Goal: Find specific page/section: Find specific page/section

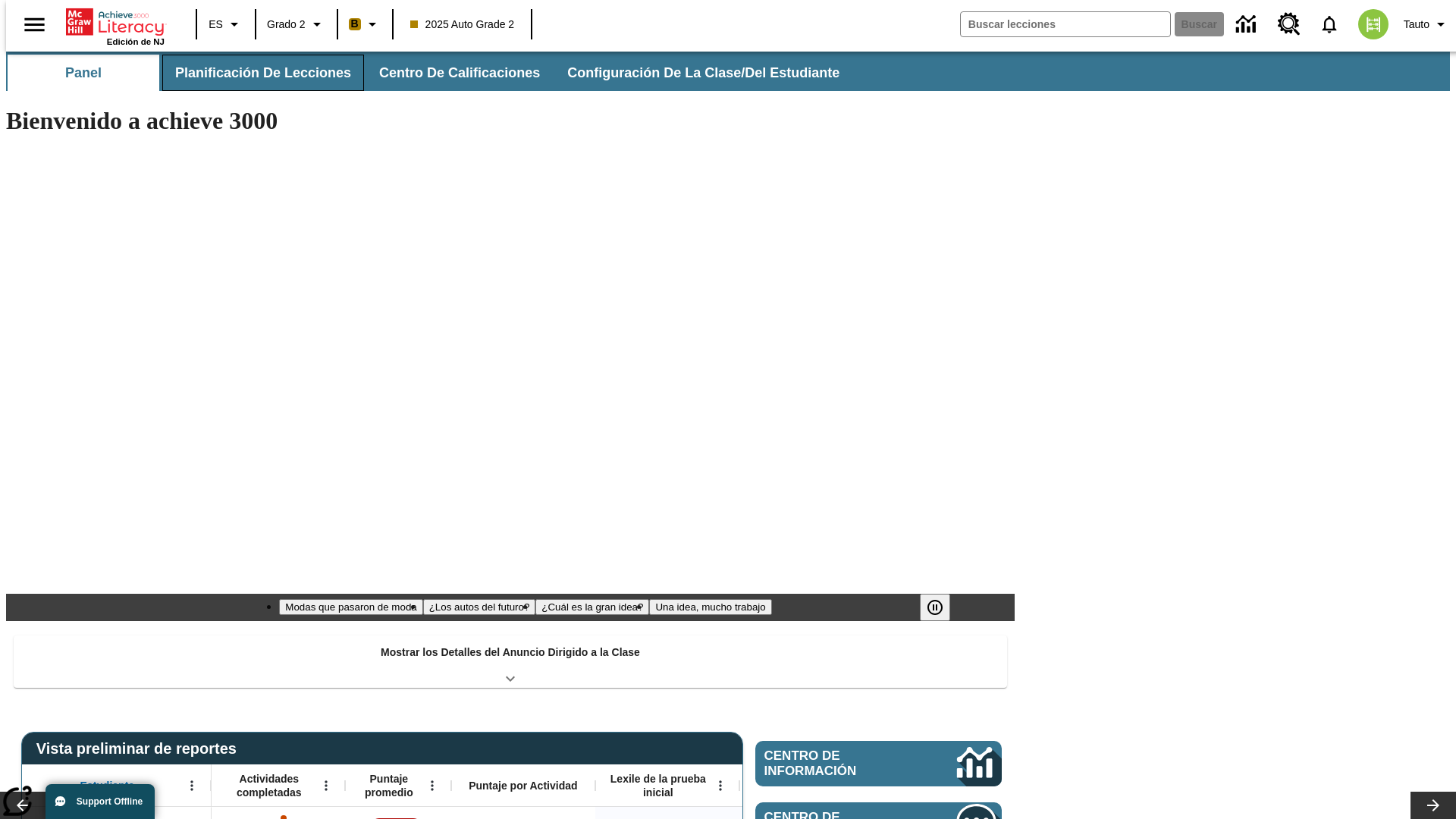
click at [254, 73] on span "Planificación de lecciones" at bounding box center [263, 73] width 176 height 17
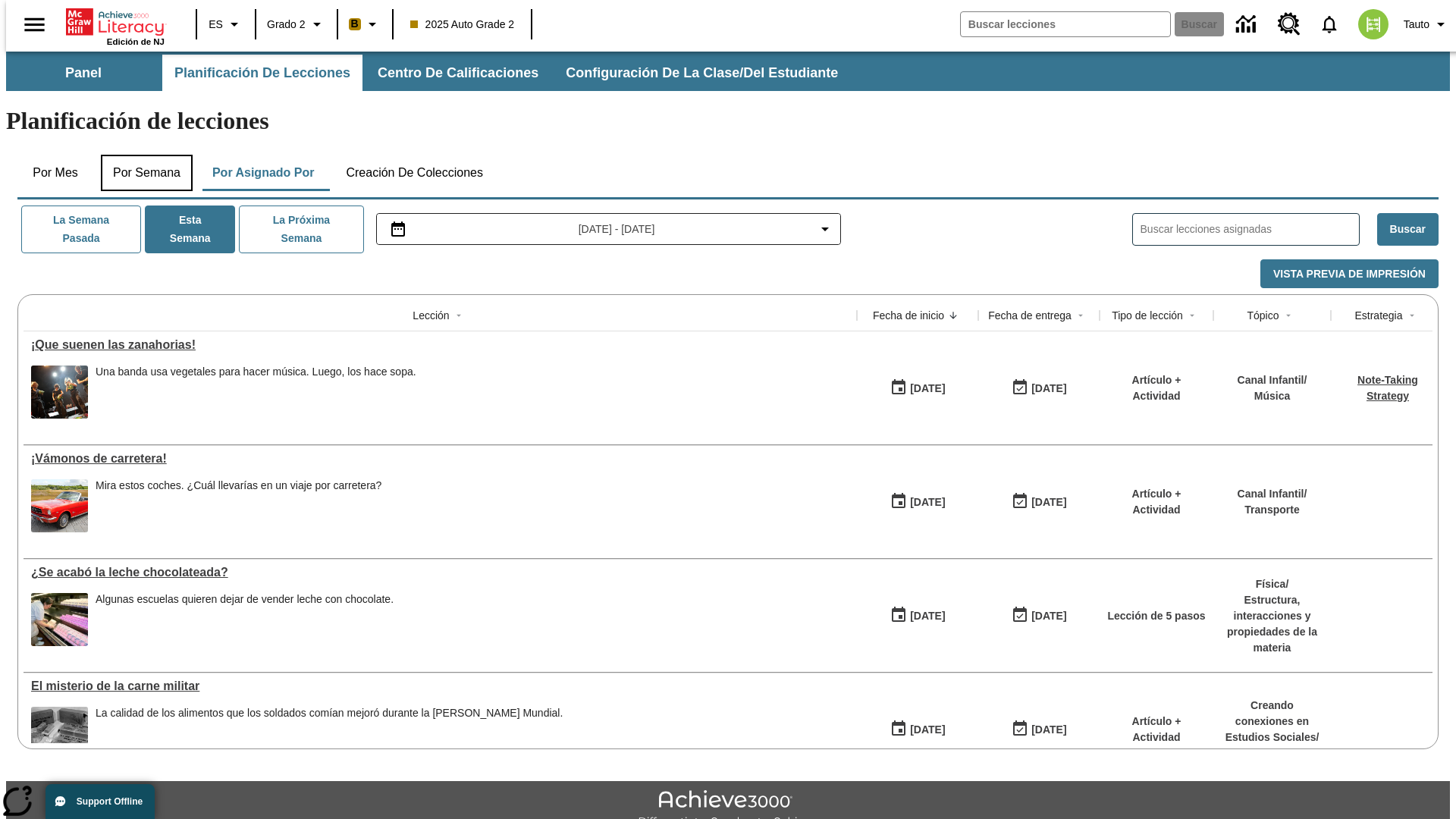
click at [142, 155] on button "Por semana" at bounding box center [147, 173] width 92 height 37
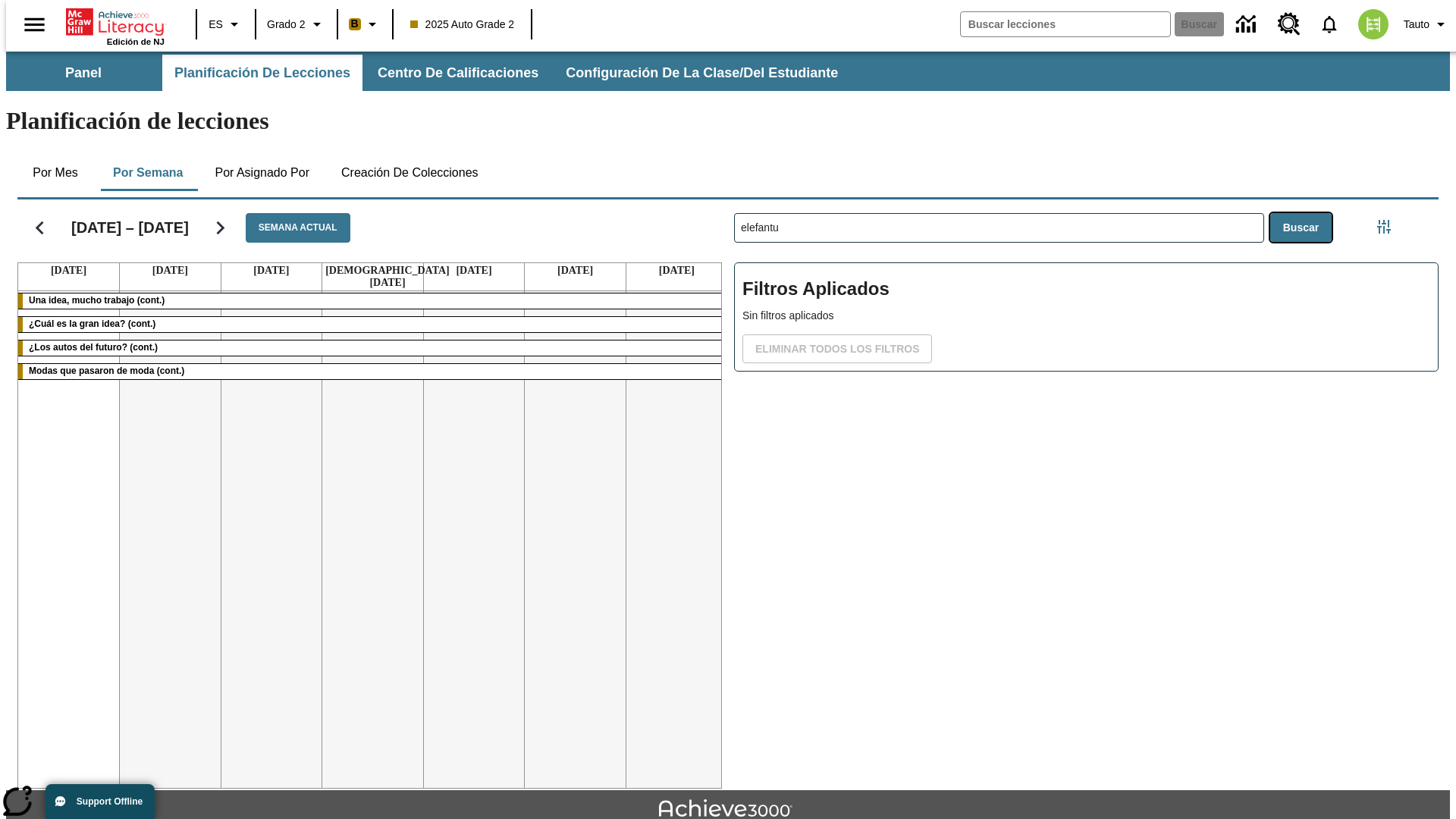
click at [1304, 213] on button "Buscar" at bounding box center [1300, 228] width 61 height 30
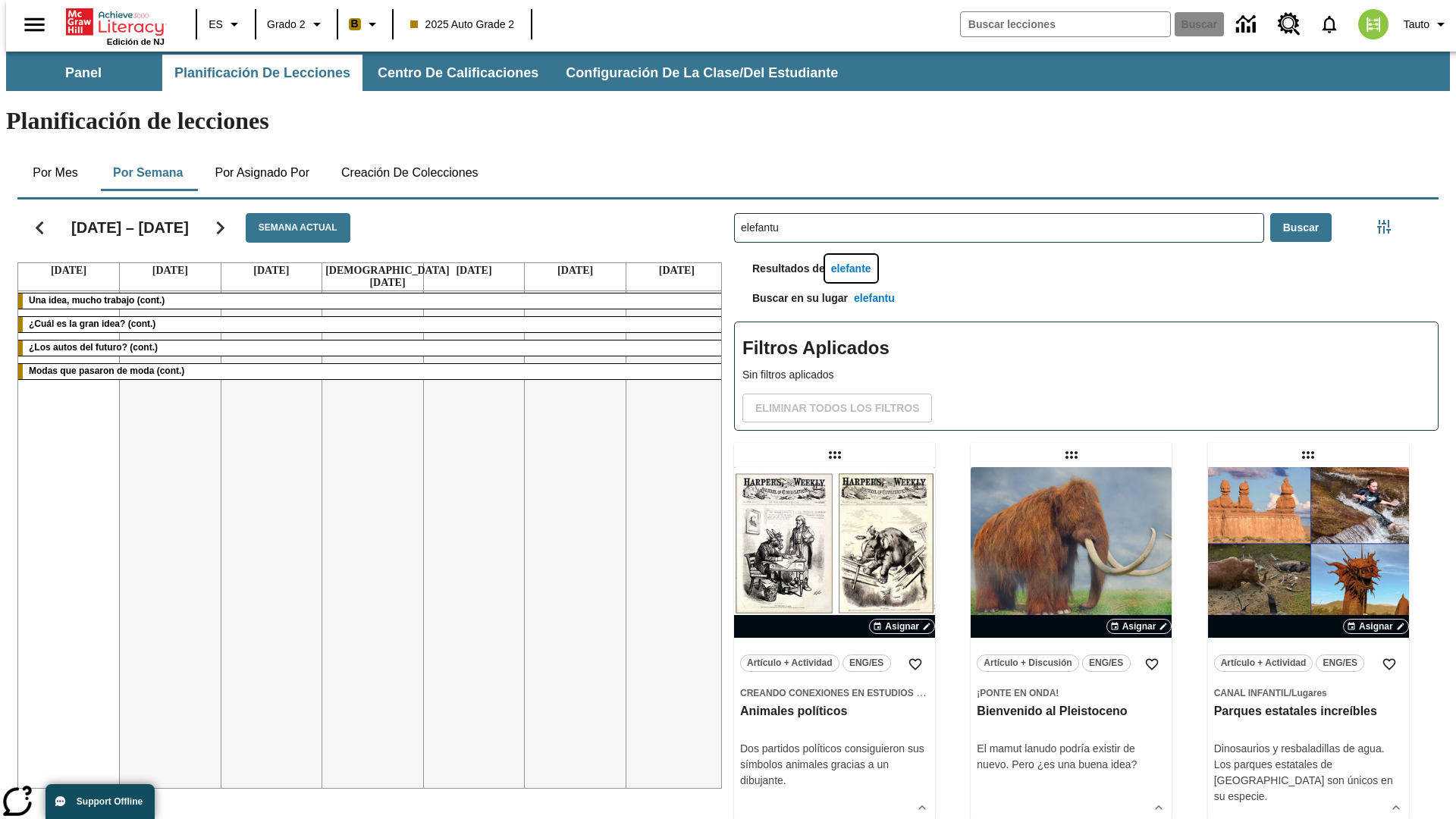
click at [853, 255] on button "elefante" at bounding box center [851, 269] width 52 height 28
type input "elefante"
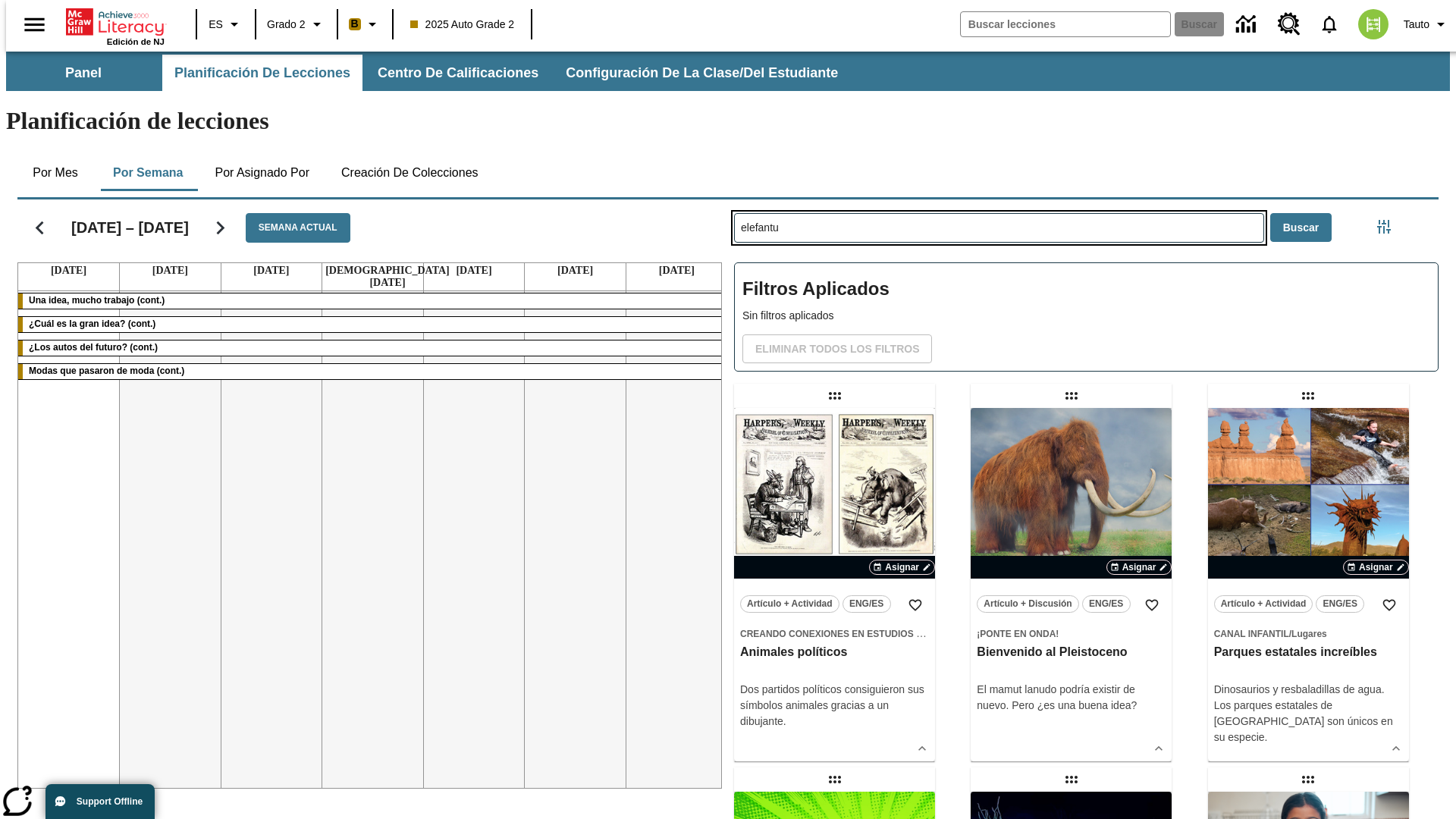
type input "elefantu"
